Goal: Transaction & Acquisition: Obtain resource

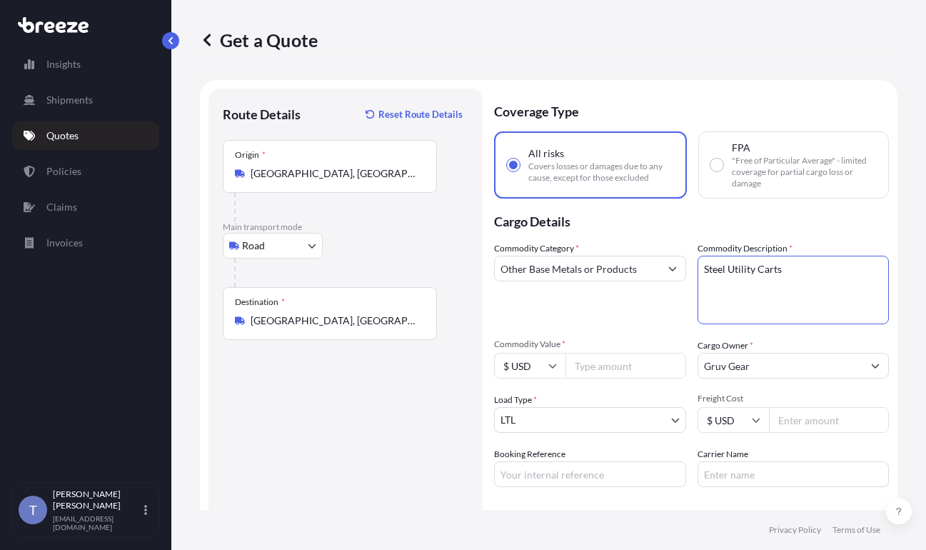
select select "Road"
select select "1"
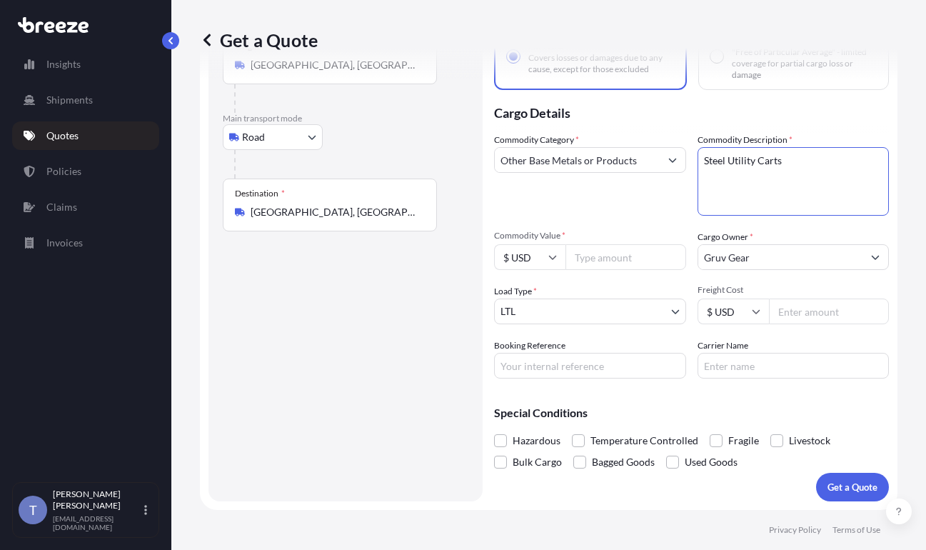
scroll to position [171, 0]
click at [569, 359] on input "Booking Reference" at bounding box center [590, 366] width 192 height 26
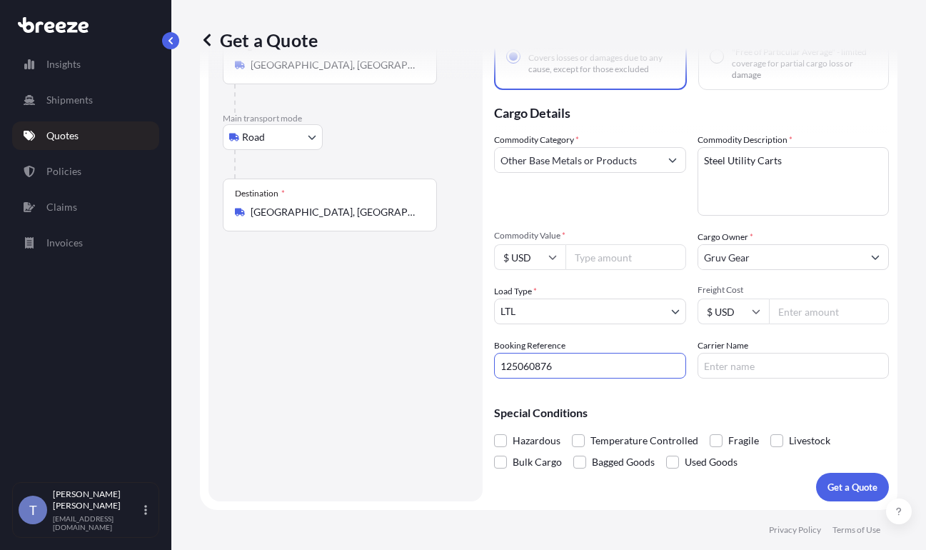
type input "125060876"
click at [755, 353] on input "Carrier Name" at bounding box center [794, 366] width 192 height 26
type input "Roadrunner"
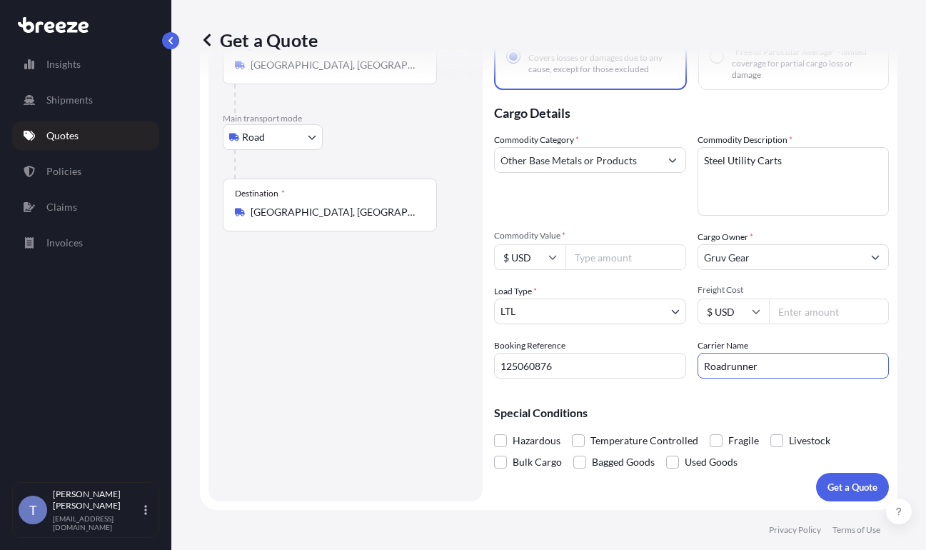
click at [807, 298] on input "Freight Cost" at bounding box center [829, 311] width 121 height 26
click at [829, 482] on p "Get a Quote" at bounding box center [852, 487] width 50 height 14
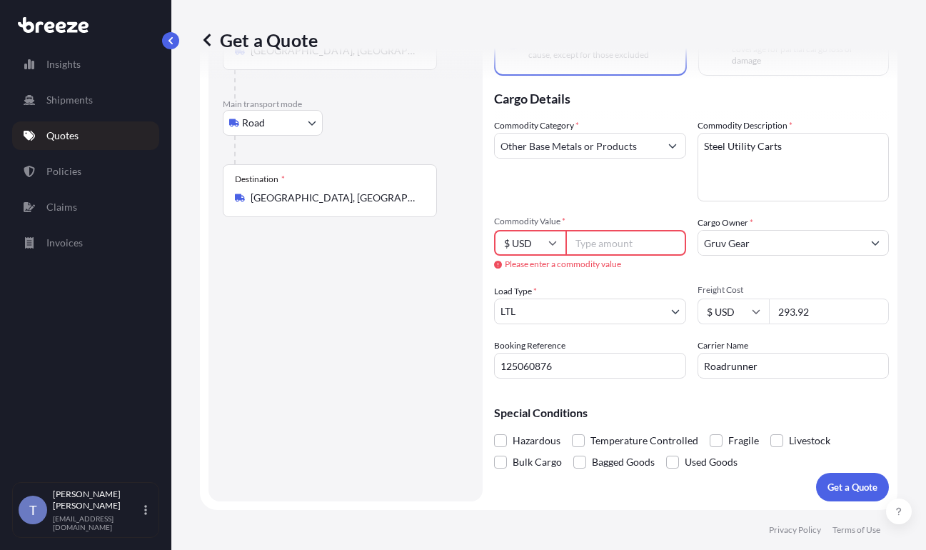
click at [631, 230] on input "Commodity Value *" at bounding box center [625, 243] width 121 height 26
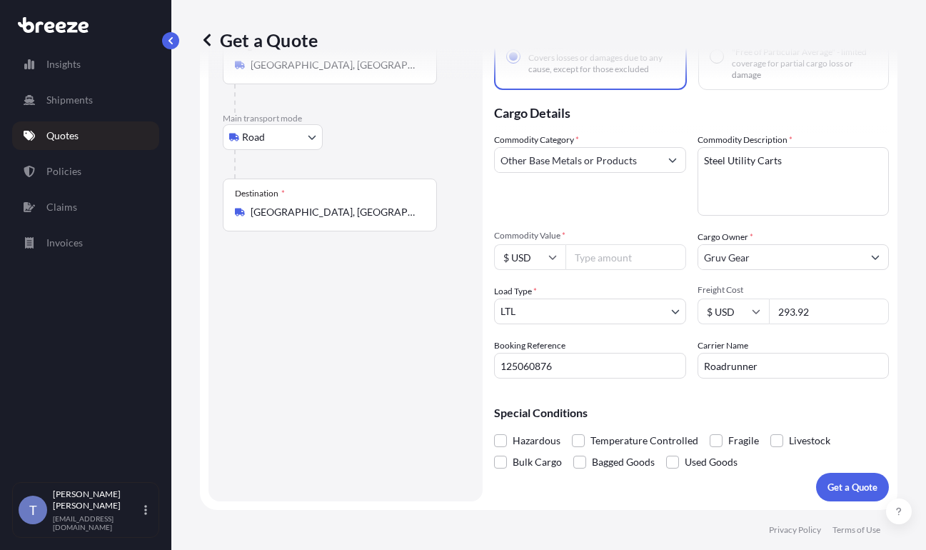
click at [822, 298] on input "293.92" at bounding box center [829, 311] width 121 height 26
drag, startPoint x: 825, startPoint y: 295, endPoint x: 810, endPoint y: 287, distance: 16.9
click at [825, 298] on input "293.92" at bounding box center [829, 311] width 121 height 26
click at [805, 298] on input "293.92" at bounding box center [829, 311] width 121 height 26
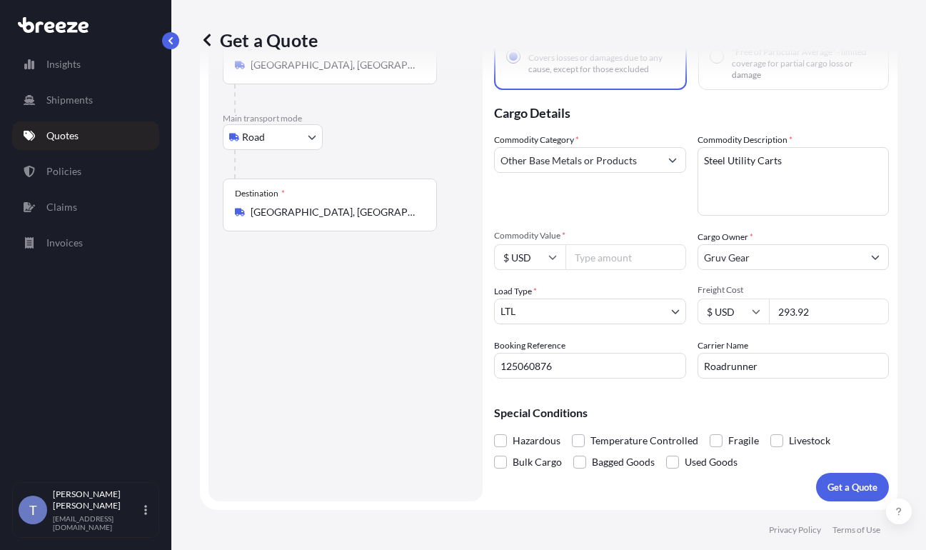
click at [805, 298] on input "293.92" at bounding box center [829, 311] width 121 height 26
paste input "34"
type input "343.92"
click at [702, 188] on div "Commodity Category * Other Base Metals or Products Commodity Description * Stee…" at bounding box center [691, 256] width 395 height 246
click at [656, 244] on input "Commodity Value *" at bounding box center [625, 257] width 121 height 26
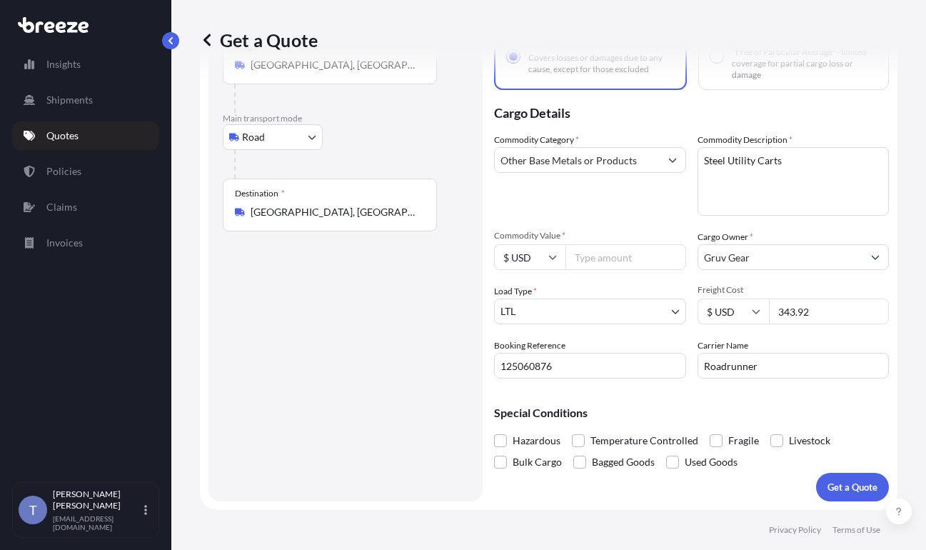
paste input "1022.45"
type input "1022.45"
click at [829, 483] on p "Get a Quote" at bounding box center [852, 487] width 50 height 14
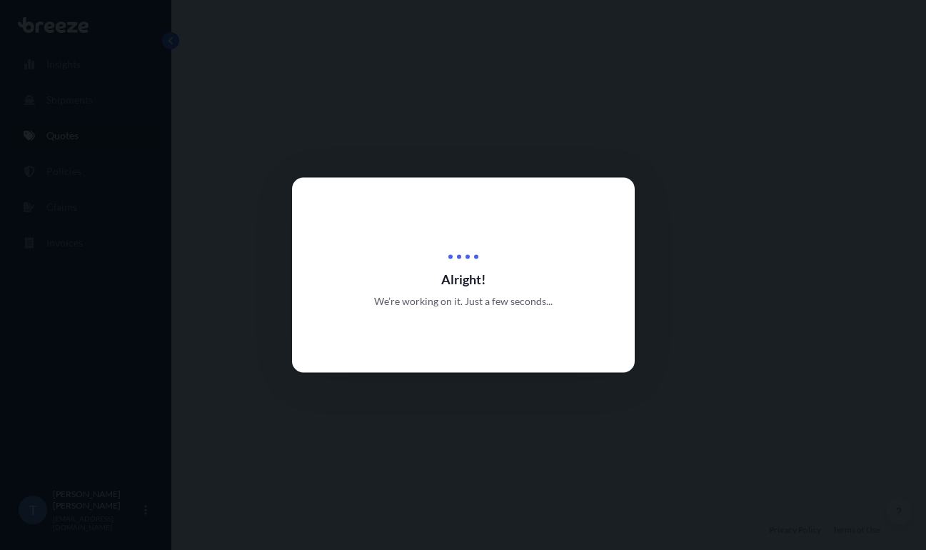
select select "Road"
select select "1"
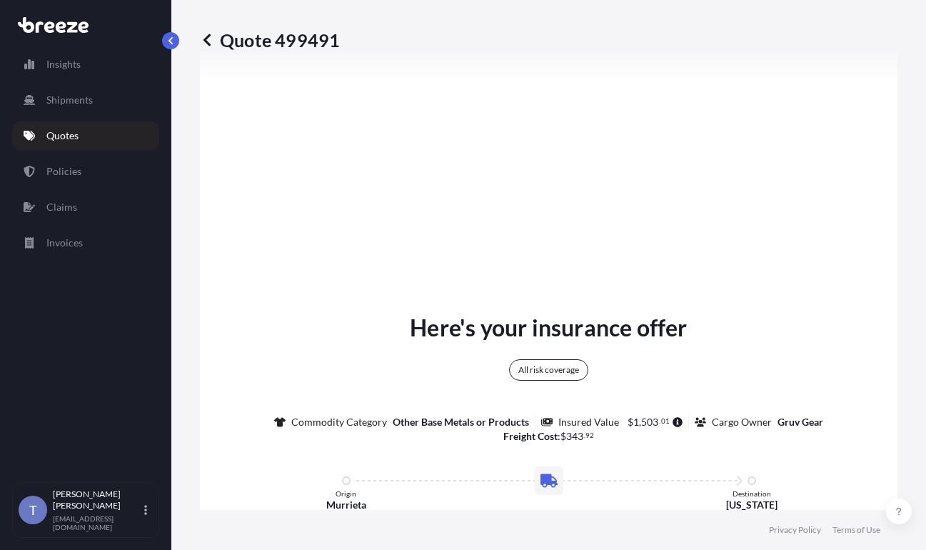
scroll to position [612, 0]
click at [66, 143] on p "Quotes" at bounding box center [62, 136] width 32 height 14
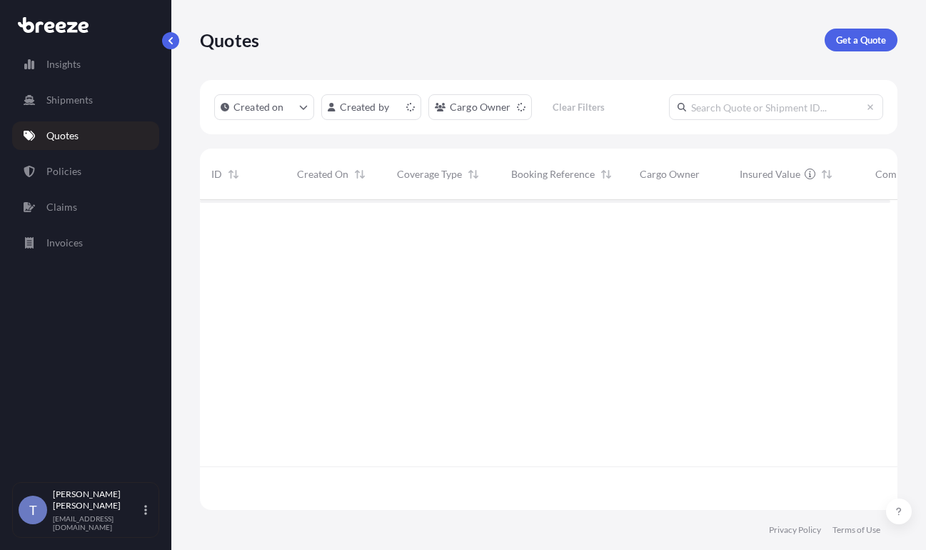
scroll to position [292, 680]
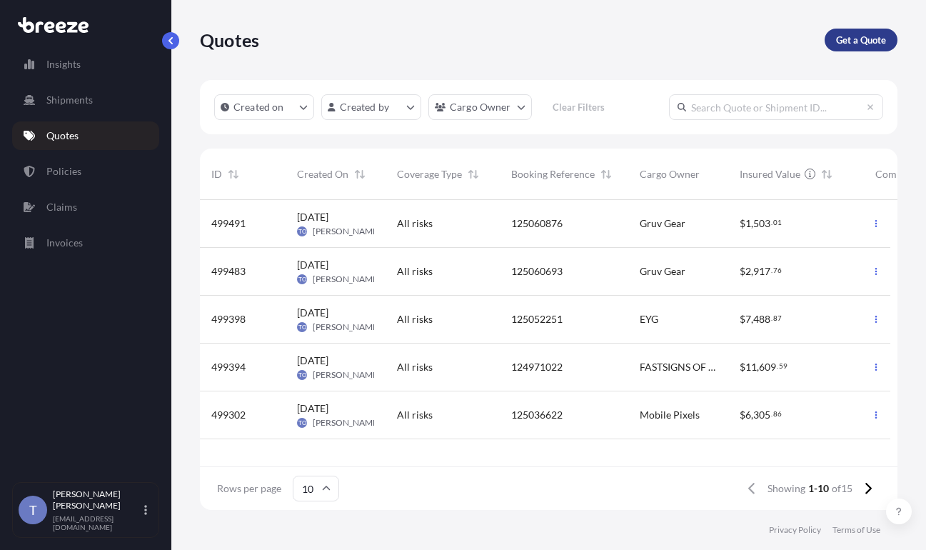
click at [845, 32] on link "Get a Quote" at bounding box center [861, 40] width 73 height 23
select select "Sea"
select select "1"
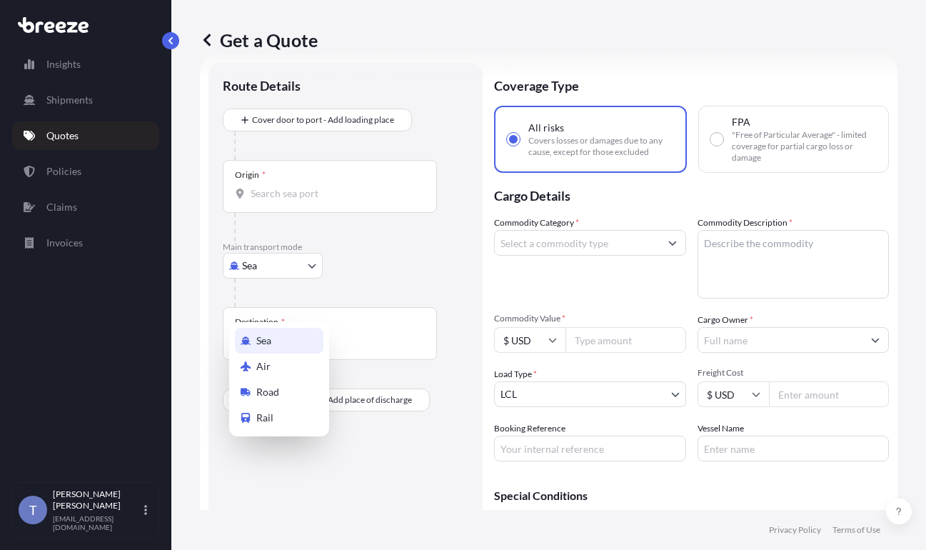
click at [281, 297] on body "Insights Shipments Quotes Policies Claims Invoices T [PERSON_NAME] [EMAIL_ADDRE…" at bounding box center [463, 328] width 926 height 657
click at [284, 396] on div "Road" at bounding box center [279, 392] width 89 height 26
select select "Road"
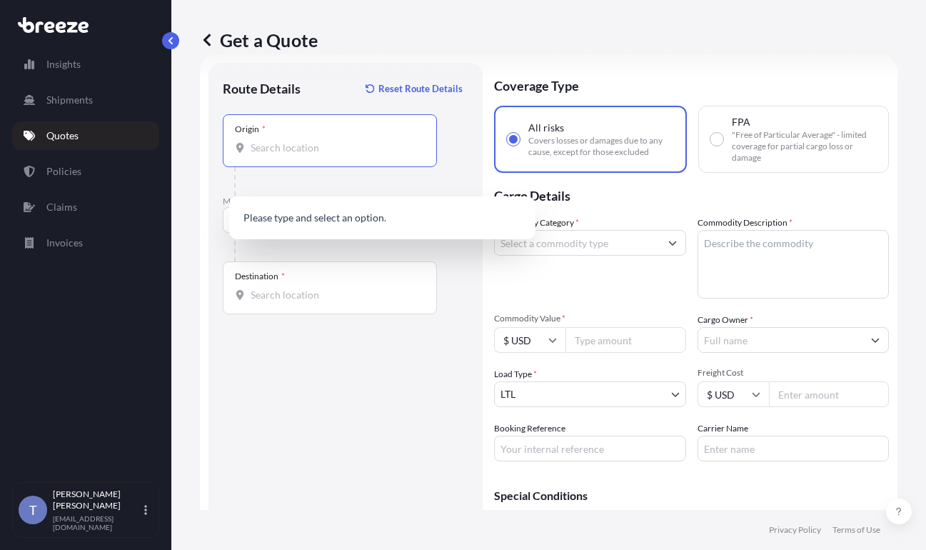
click at [316, 155] on input "Origin *" at bounding box center [335, 148] width 168 height 14
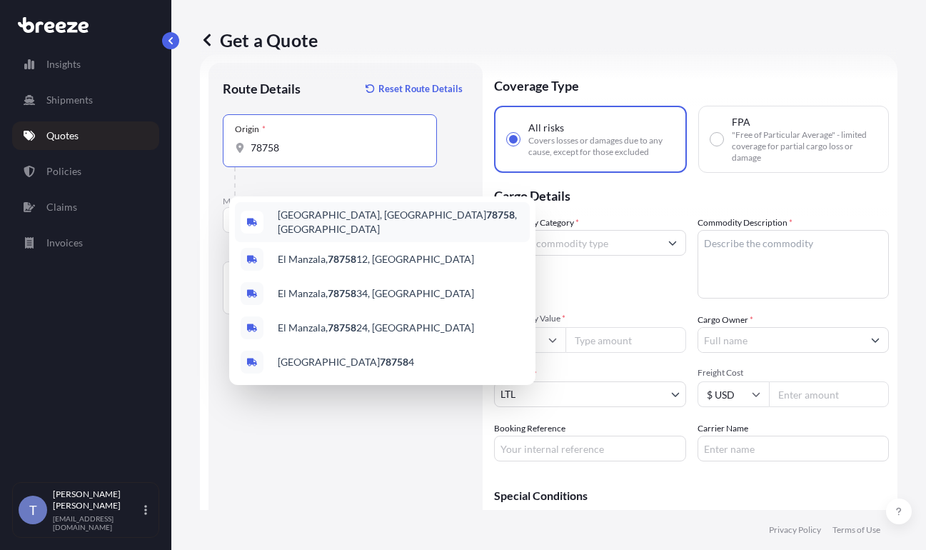
click at [364, 238] on div "[GEOGRAPHIC_DATA] , [GEOGRAPHIC_DATA]" at bounding box center [382, 222] width 295 height 40
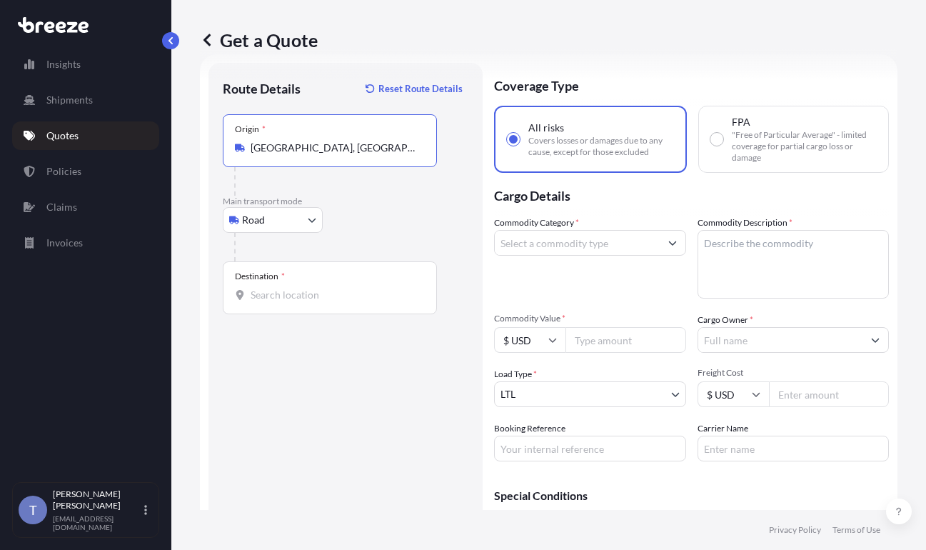
type input "[GEOGRAPHIC_DATA], [GEOGRAPHIC_DATA]"
click at [311, 314] on div "Destination *" at bounding box center [330, 287] width 214 height 53
click at [311, 302] on input "Destination *" at bounding box center [335, 295] width 168 height 14
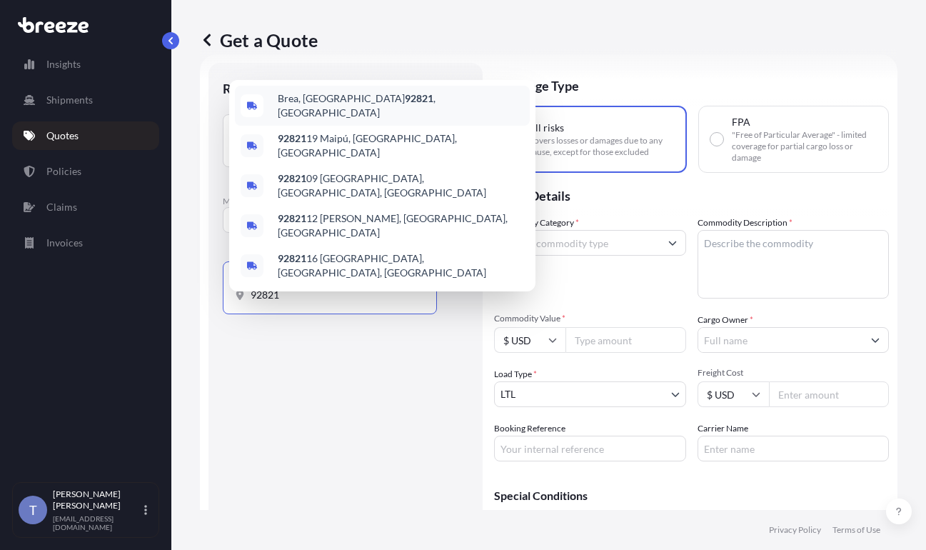
click at [400, 105] on div "[GEOGRAPHIC_DATA] , [GEOGRAPHIC_DATA]" at bounding box center [382, 106] width 295 height 40
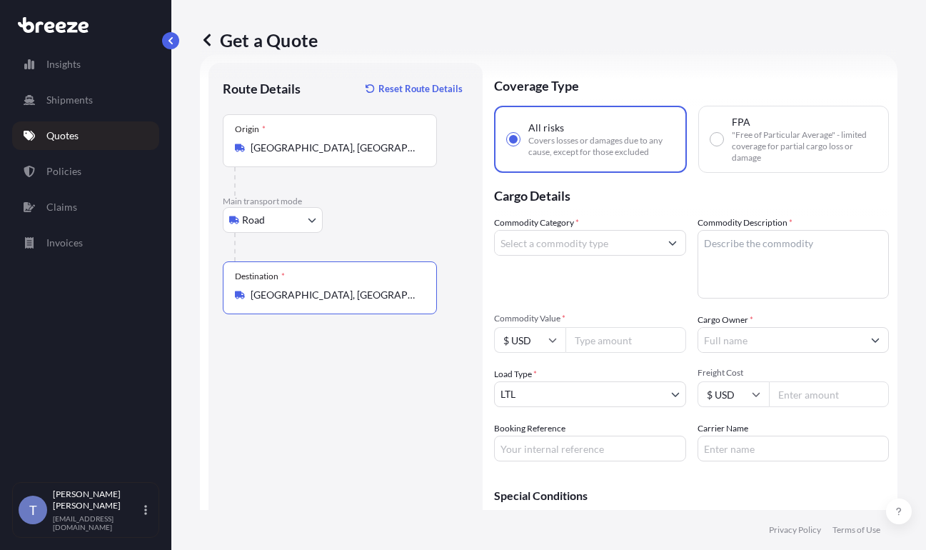
type input "[GEOGRAPHIC_DATA], [GEOGRAPHIC_DATA]"
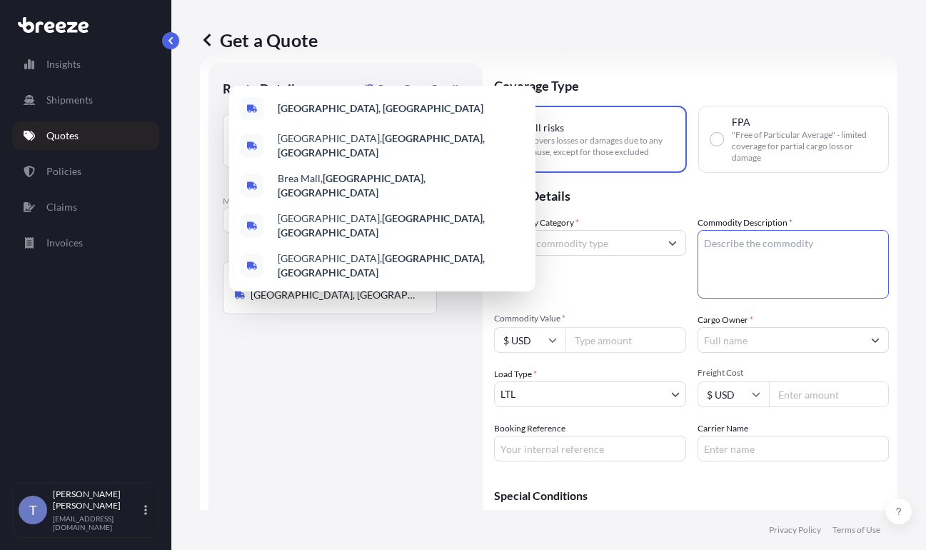
click at [755, 271] on textarea "Commodity Description *" at bounding box center [794, 264] width 192 height 69
paste textarea "urethane sheets"
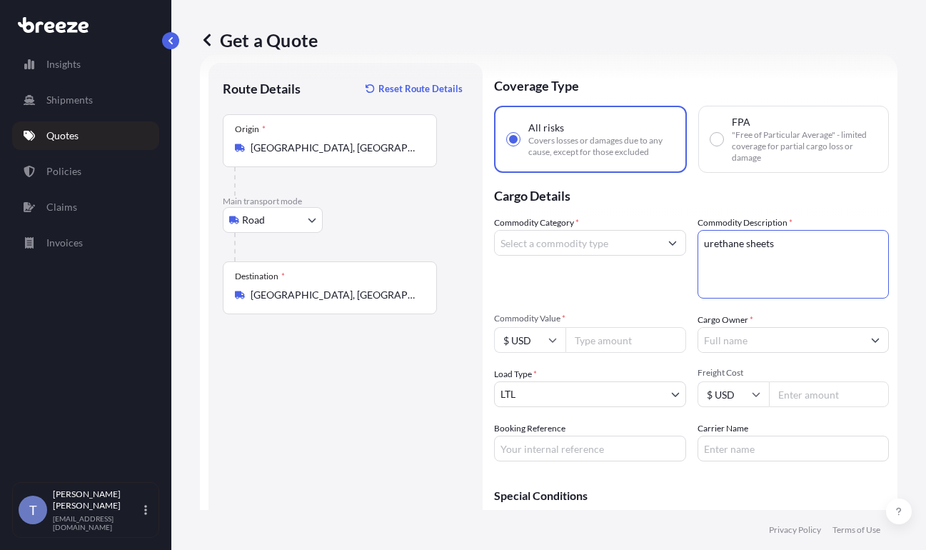
type textarea "urethane sheets"
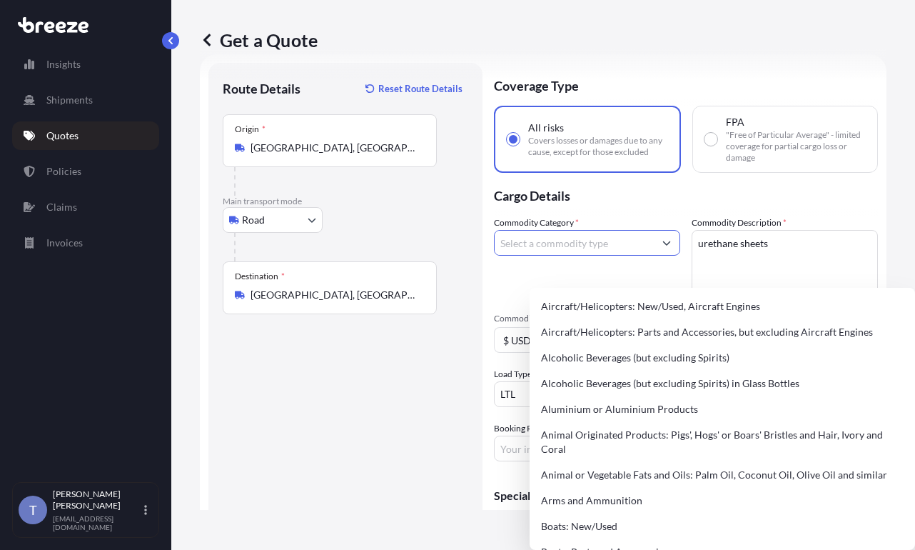
click at [608, 256] on input "Commodity Category *" at bounding box center [574, 243] width 159 height 26
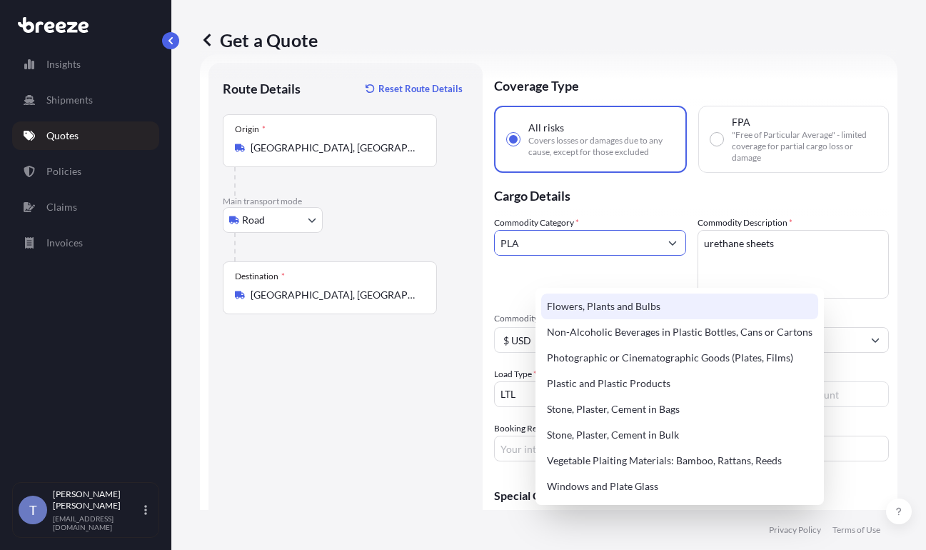
click at [563, 256] on input "PLA" at bounding box center [577, 243] width 165 height 26
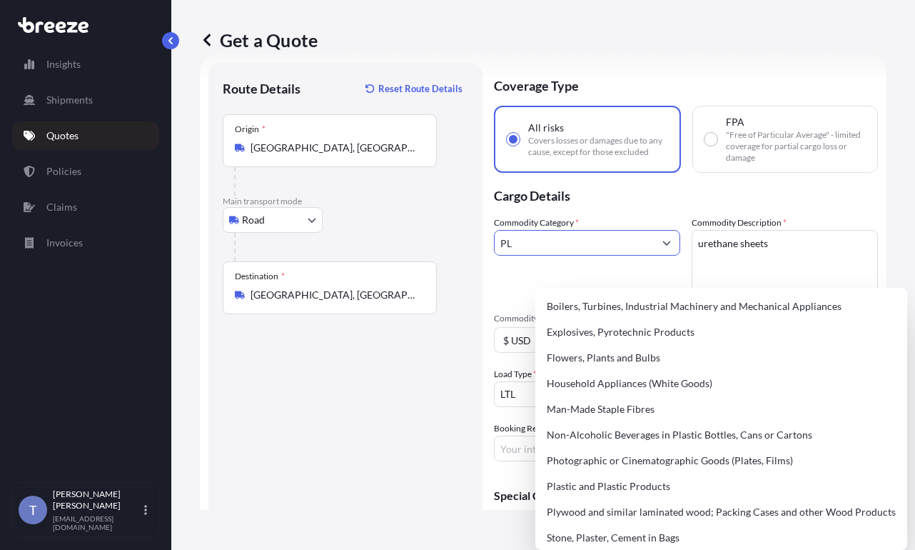
type input "P"
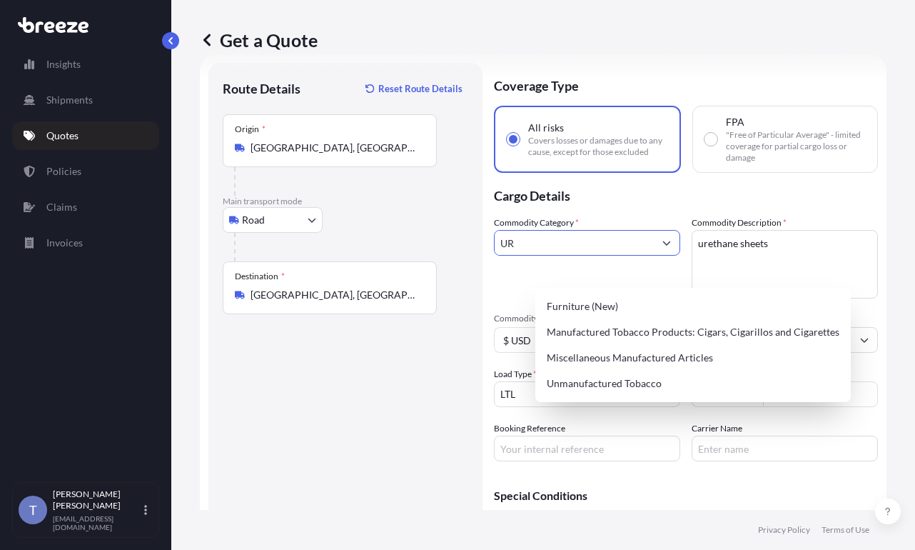
type input "U"
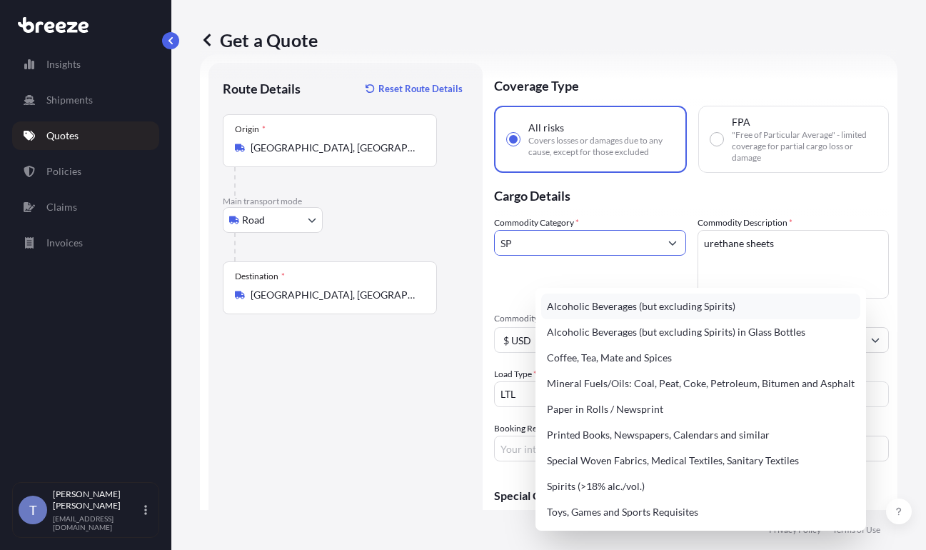
type input "S"
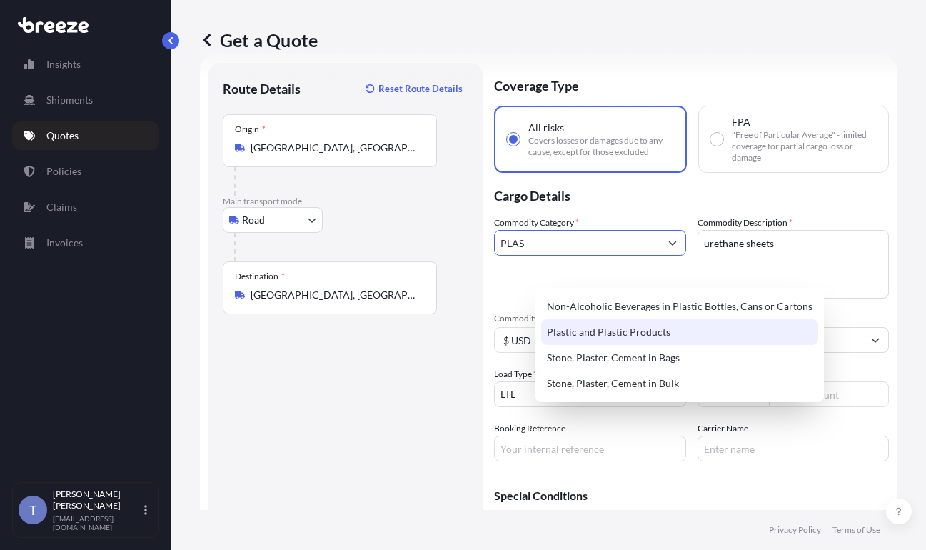
click at [631, 345] on div "Plastic and Plastic Products" at bounding box center [679, 332] width 277 height 26
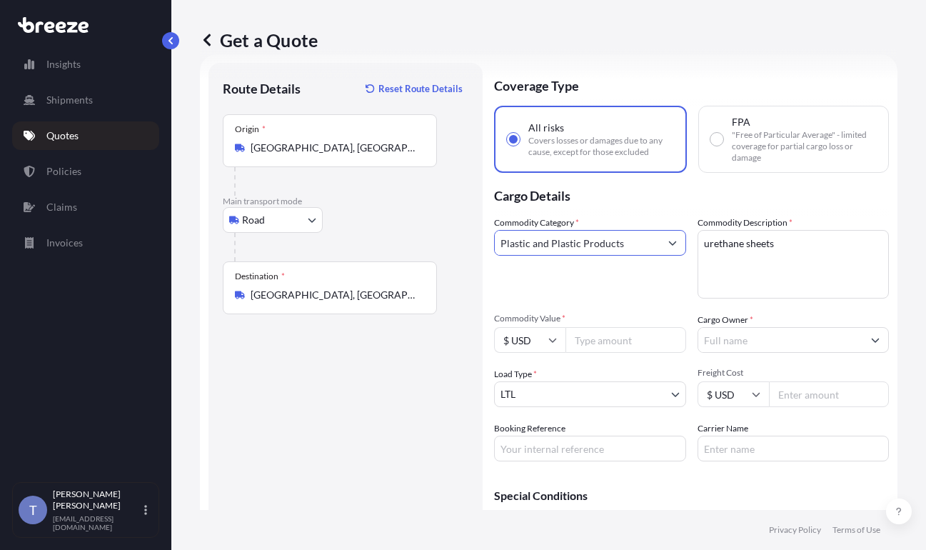
type input "Plastic and Plastic Products"
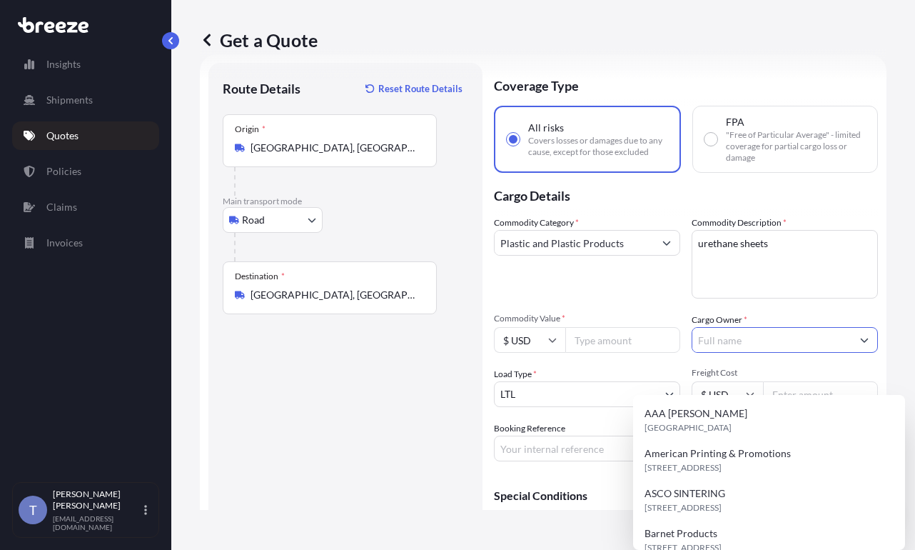
click at [740, 353] on input "Cargo Owner *" at bounding box center [772, 340] width 159 height 26
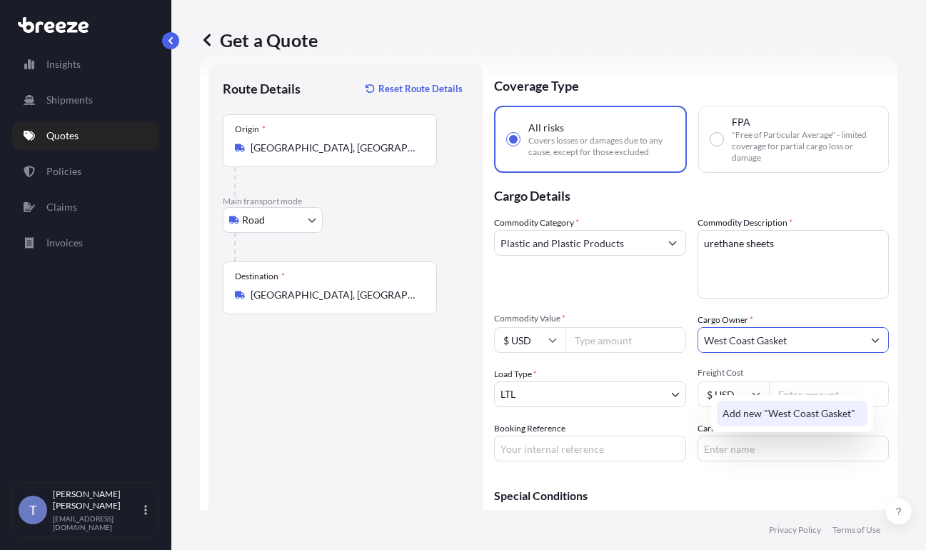
click at [792, 418] on span "Add new "West Coast Gasket"" at bounding box center [789, 413] width 133 height 14
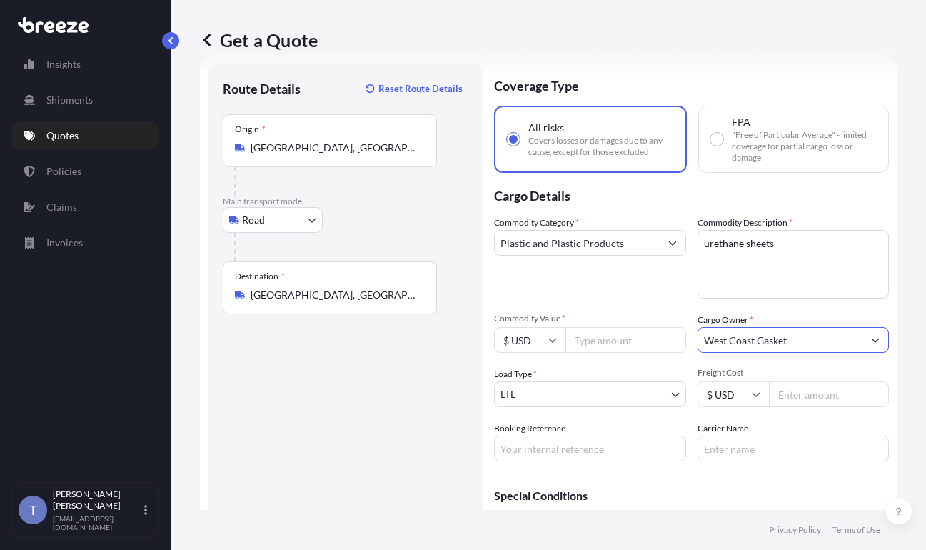
type input "West Coast Gasket"
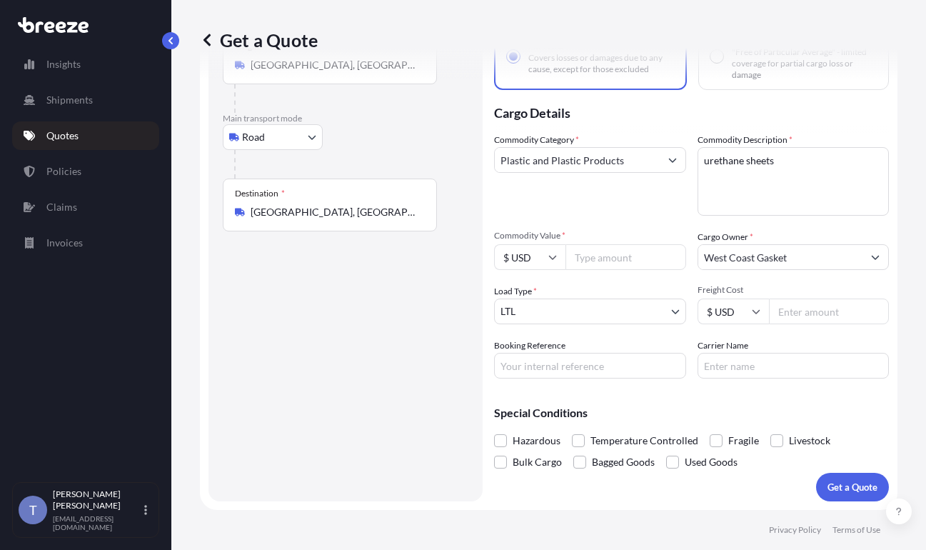
scroll to position [168, 0]
click at [737, 353] on input "Carrier Name" at bounding box center [794, 366] width 192 height 26
type input "d"
type input "EDI EXPRESS"
click at [600, 360] on input "Booking Reference" at bounding box center [590, 366] width 192 height 26
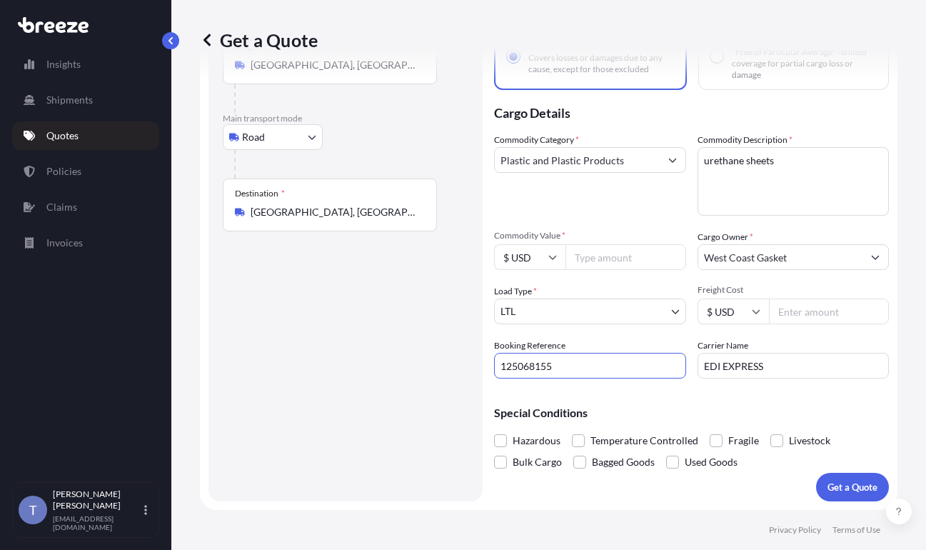
type input "125068155"
click at [840, 298] on input "Freight Cost" at bounding box center [829, 311] width 121 height 26
type input "236.62"
click at [686, 338] on div "Booking Reference 125068155" at bounding box center [590, 358] width 192 height 40
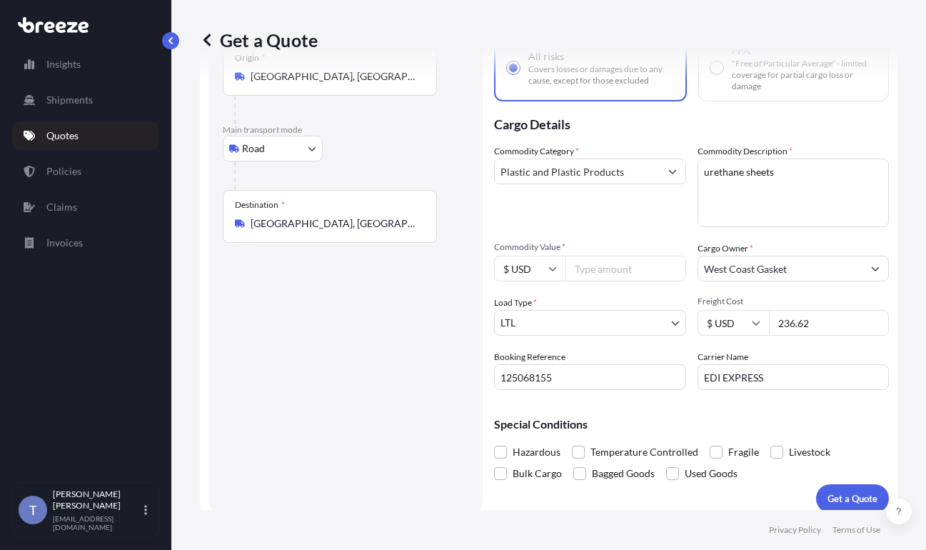
click at [640, 281] on input "Commodity Value *" at bounding box center [625, 269] width 121 height 26
type input "2210.00"
click at [633, 262] on div "Commodity Category * Plastic and Plastic Products Commodity Description * ureth…" at bounding box center [691, 267] width 395 height 246
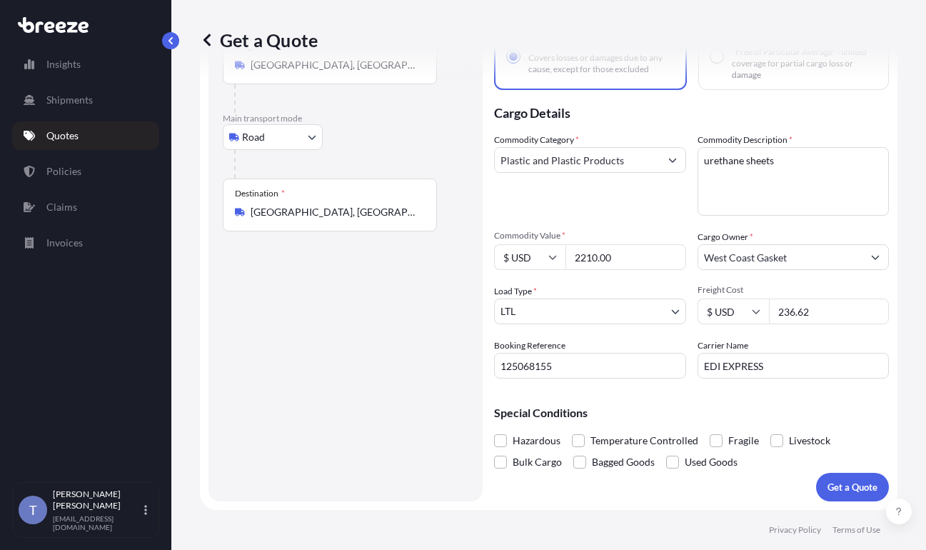
scroll to position [171, 0]
drag, startPoint x: 765, startPoint y: 434, endPoint x: 802, endPoint y: 443, distance: 38.1
click at [759, 435] on span "Fragile" at bounding box center [743, 440] width 31 height 21
click at [710, 430] on input "Fragile" at bounding box center [710, 430] width 0 height 0
click at [851, 483] on p "Get a Quote" at bounding box center [852, 487] width 50 height 14
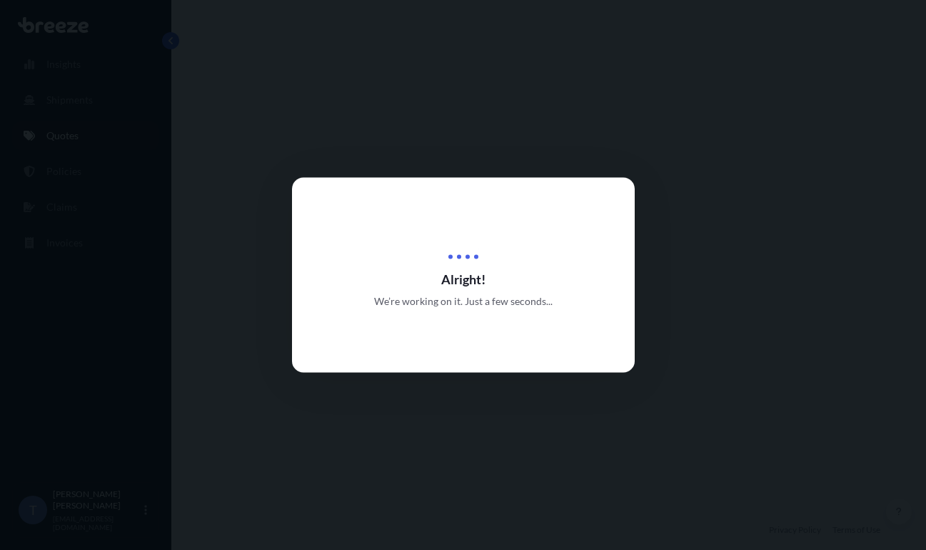
select select "Road"
select select "1"
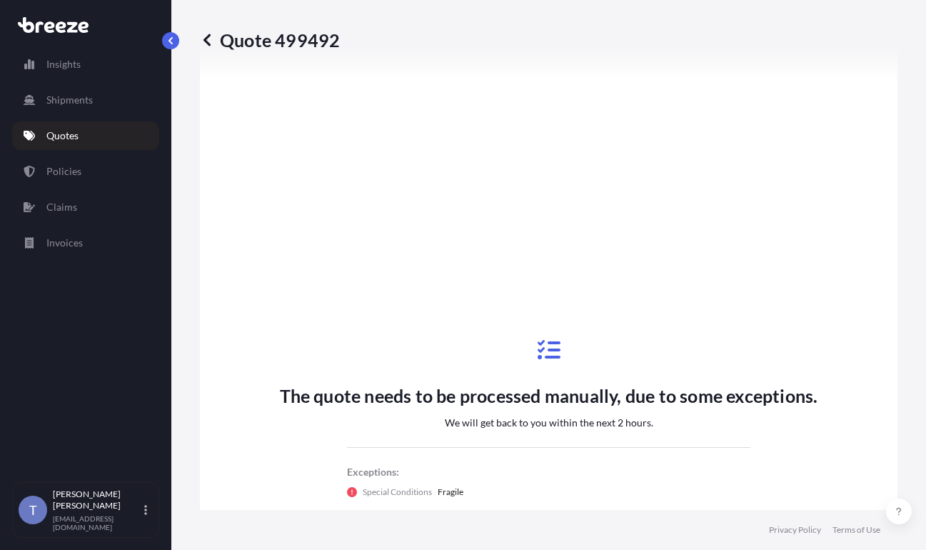
scroll to position [612, 0]
